Goal: Find specific page/section: Find specific page/section

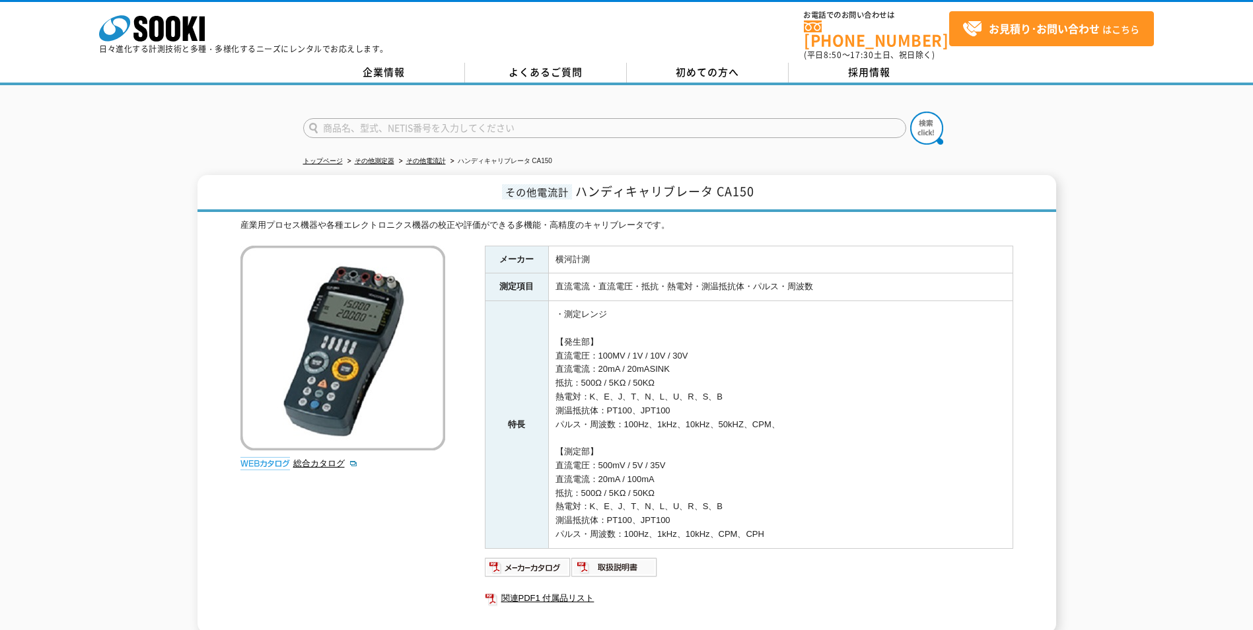
click at [552, 120] on input "text" at bounding box center [604, 128] width 603 height 20
type input "CA150"
click at [929, 116] on img at bounding box center [927, 128] width 33 height 33
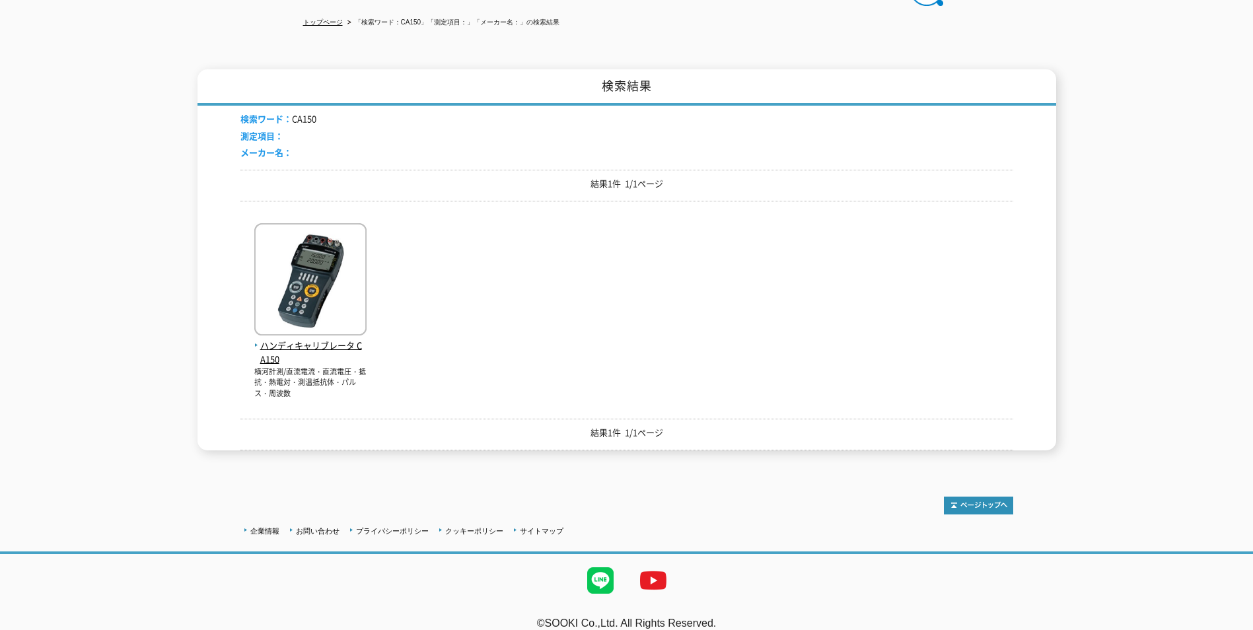
scroll to position [145, 0]
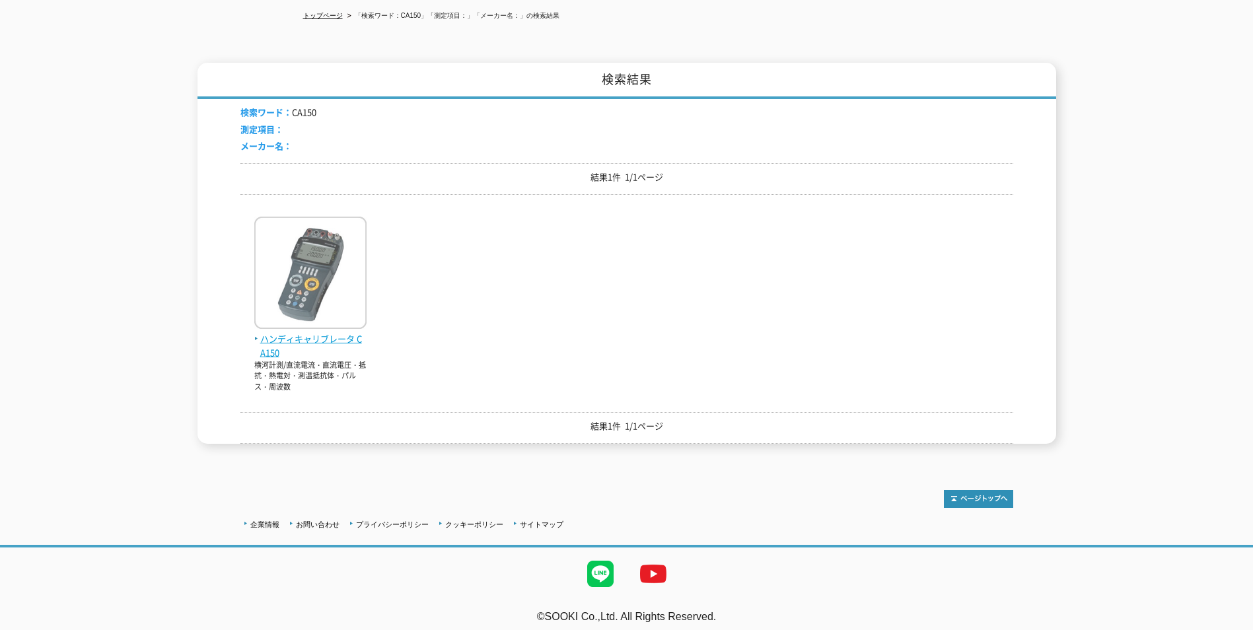
click at [331, 333] on span "ハンディキャリブレータ CA150" at bounding box center [310, 346] width 112 height 28
